Goal: Information Seeking & Learning: Get advice/opinions

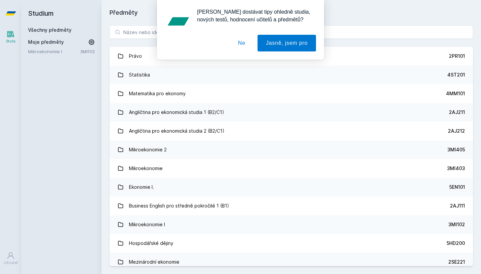
click at [244, 47] on button "Ne" at bounding box center [242, 43] width 24 height 17
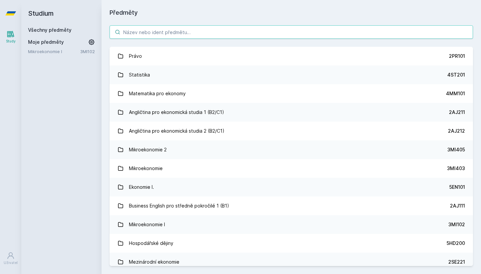
click at [239, 31] on input "search" at bounding box center [291, 31] width 363 height 13
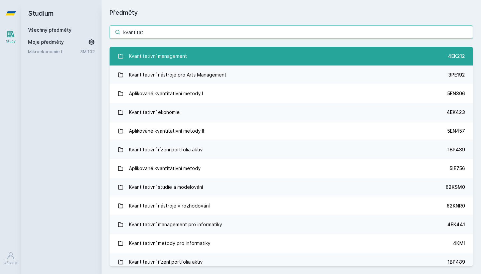
type input "kvantitat"
click at [242, 50] on link "Kvantitativní management 4EK212" at bounding box center [291, 56] width 363 height 19
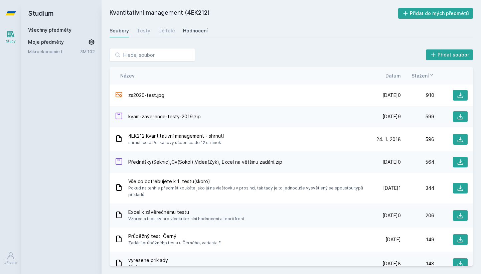
click at [196, 28] on div "Hodnocení" at bounding box center [195, 30] width 25 height 7
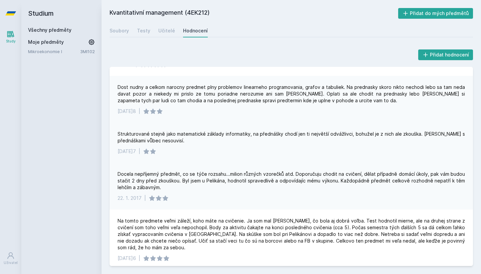
scroll to position [667, 0]
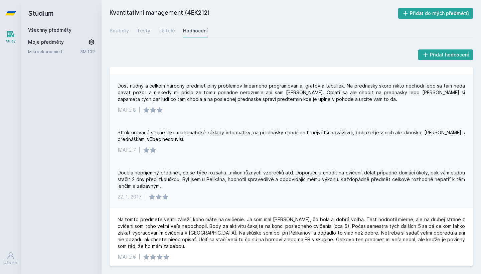
click at [241, 131] on div "Strukturované stejně jako matematické základy informatiky, na přednášky chodí j…" at bounding box center [291, 135] width 347 height 13
click at [236, 129] on div "Strukturované stejně jako matematické základy informatiky, na přednášky chodí j…" at bounding box center [291, 135] width 347 height 13
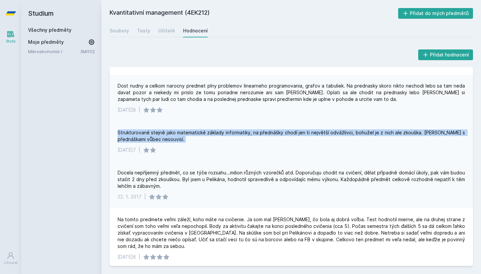
click at [236, 129] on div "Strukturované stejně jako matematické základy informatiky, na přednášky chodí j…" at bounding box center [291, 135] width 347 height 13
click at [240, 138] on div "Strukturované stejně jako matematické základy informatiky, na přednášky chodí j…" at bounding box center [291, 141] width 363 height 40
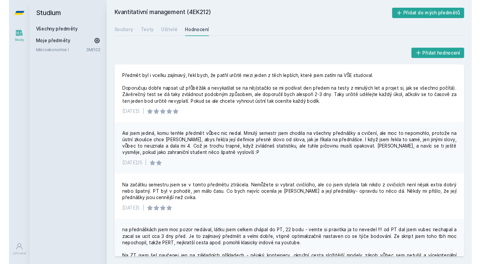
scroll to position [0, 0]
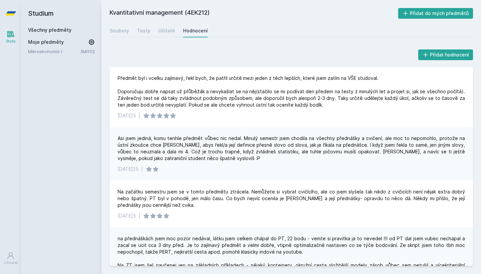
click at [45, 13] on h2 "Studium" at bounding box center [61, 13] width 67 height 27
click at [16, 12] on icon at bounding box center [10, 13] width 11 height 27
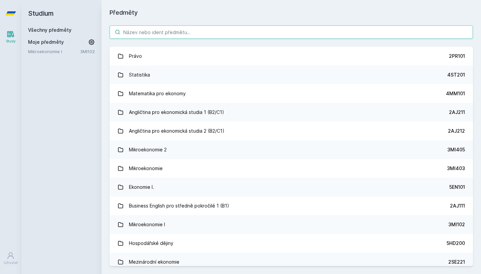
click at [143, 32] on input "search" at bounding box center [291, 31] width 363 height 13
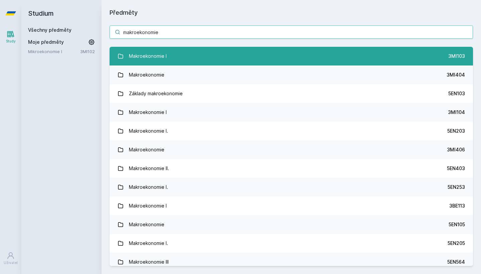
type input "makroekonomie"
click at [226, 57] on link "Makroekonomie I 3MI103" at bounding box center [291, 56] width 363 height 19
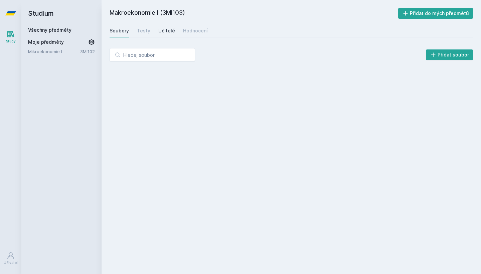
click at [162, 30] on div "Učitelé" at bounding box center [166, 30] width 17 height 7
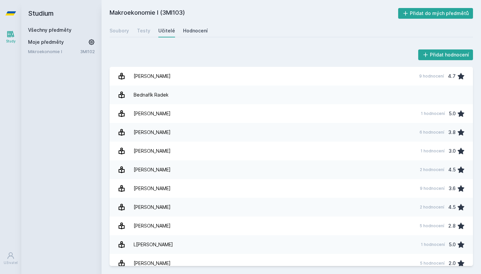
click at [192, 29] on div "Hodnocení" at bounding box center [195, 30] width 25 height 7
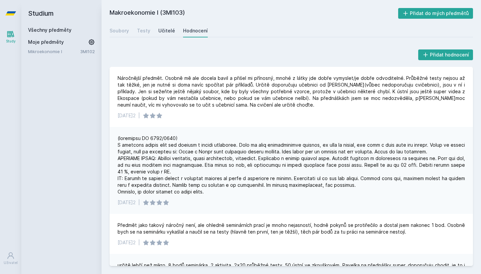
click at [167, 32] on div "Učitelé" at bounding box center [166, 30] width 17 height 7
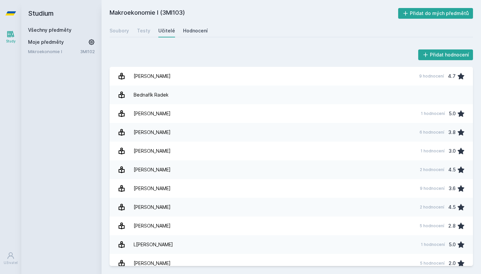
click at [183, 31] on div "Hodnocení" at bounding box center [195, 30] width 25 height 7
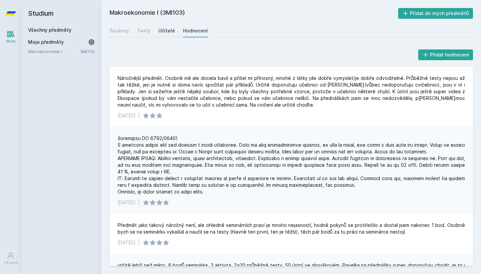
click at [169, 32] on div "Učitelé" at bounding box center [166, 30] width 17 height 7
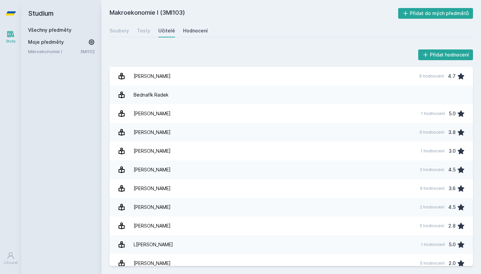
click at [185, 34] on link "Hodnocení" at bounding box center [195, 30] width 25 height 13
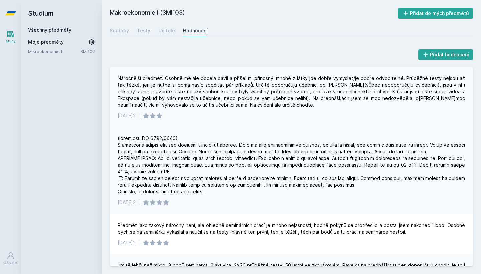
click at [190, 99] on div "Náročnější předmět. Osobně mě ale docela bavil a přišel mi přínosný, mnohé z lá…" at bounding box center [291, 91] width 347 height 33
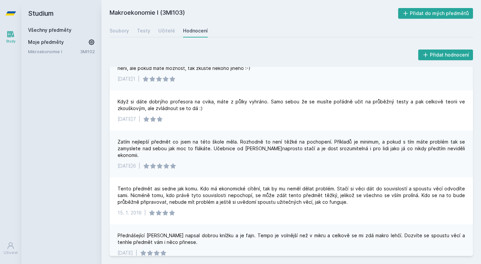
scroll to position [195, 0]
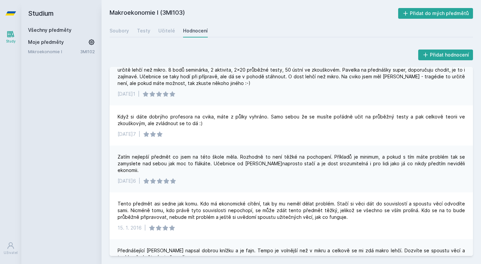
click at [35, 30] on link "Všechny předměty" at bounding box center [49, 30] width 43 height 6
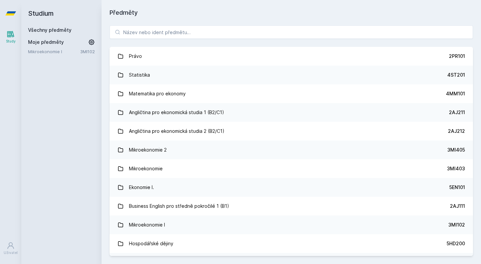
click at [6, 12] on icon at bounding box center [10, 13] width 11 height 27
click at [143, 32] on input "search" at bounding box center [291, 31] width 363 height 13
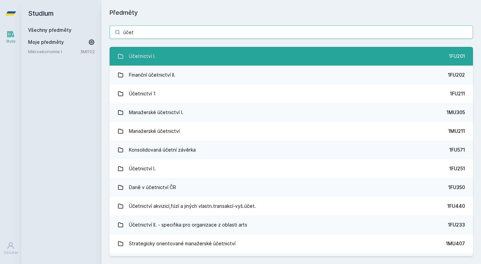
type input "účet"
click at [167, 51] on link "Účetnictví I. 1FU201" at bounding box center [291, 56] width 363 height 19
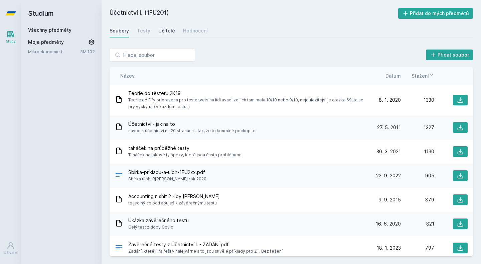
click at [164, 33] on div "Učitelé" at bounding box center [166, 30] width 17 height 7
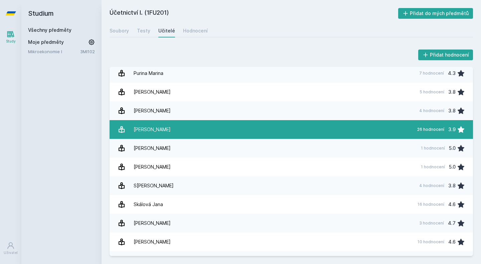
scroll to position [811, 0]
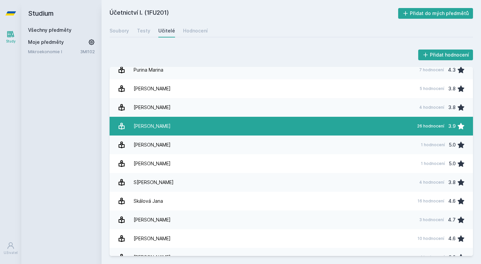
click at [282, 127] on link "R[PERSON_NAME] 26 hodnocení 3.9" at bounding box center [291, 126] width 363 height 19
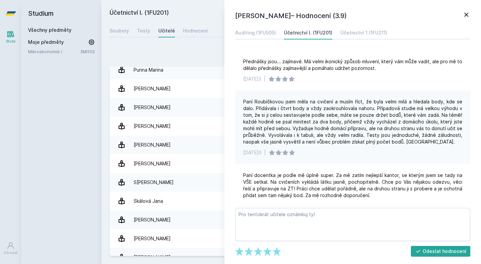
click at [470, 13] on icon at bounding box center [466, 15] width 8 height 8
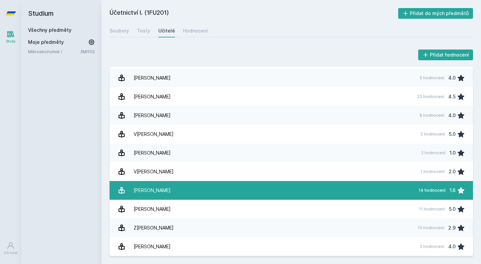
click at [165, 192] on div "[PERSON_NAME]" at bounding box center [152, 189] width 37 height 13
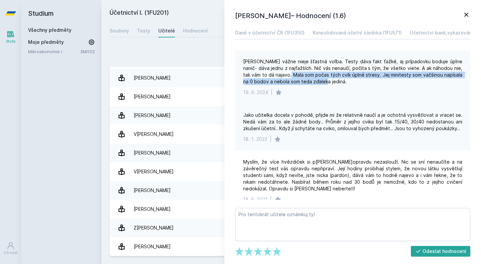
drag, startPoint x: 281, startPoint y: 77, endPoint x: 323, endPoint y: 78, distance: 42.4
click at [323, 78] on div "[PERSON_NAME] vážne nieje šťastná voľba. Testy dáva fakt ťažké, aj prípadovku b…" at bounding box center [352, 71] width 219 height 27
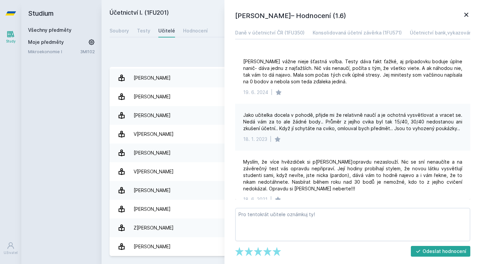
click at [14, 13] on icon at bounding box center [10, 13] width 11 height 4
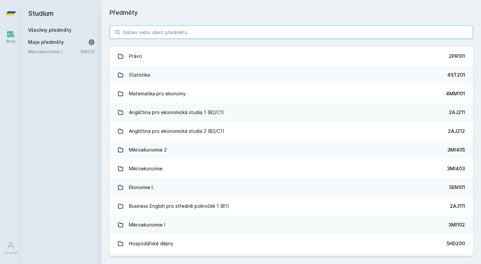
click at [152, 31] on input "search" at bounding box center [291, 31] width 363 height 13
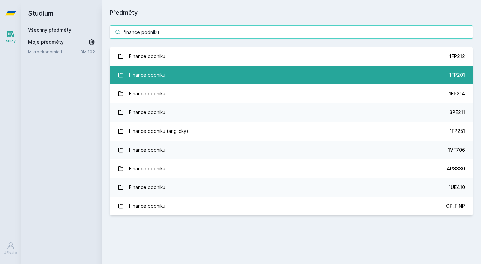
type input "finance podniku"
click at [235, 66] on link "Finance podniku 1FP201" at bounding box center [291, 74] width 363 height 19
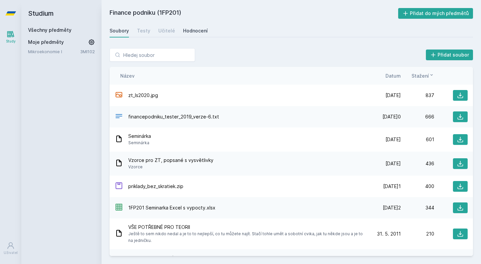
click at [193, 29] on div "Hodnocení" at bounding box center [195, 30] width 25 height 7
